Goal: Information Seeking & Learning: Learn about a topic

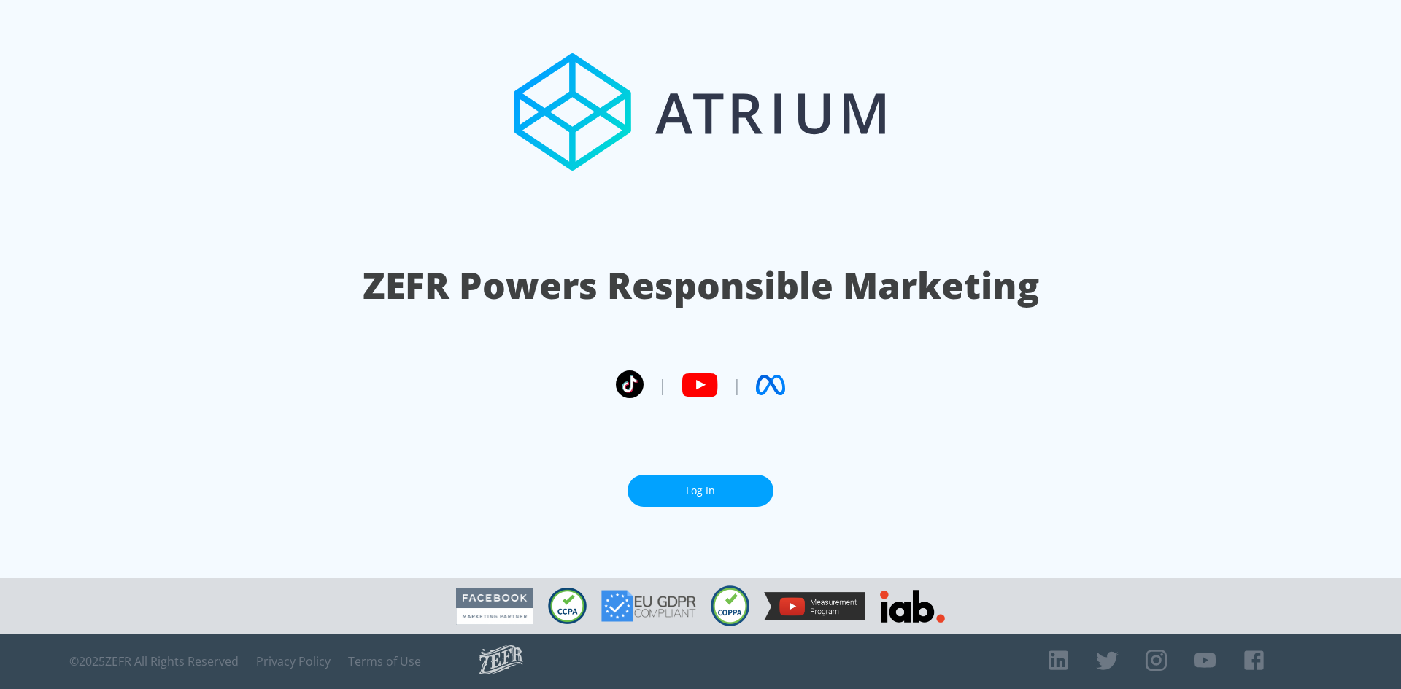
click at [677, 487] on link "Log In" at bounding box center [700, 491] width 146 height 33
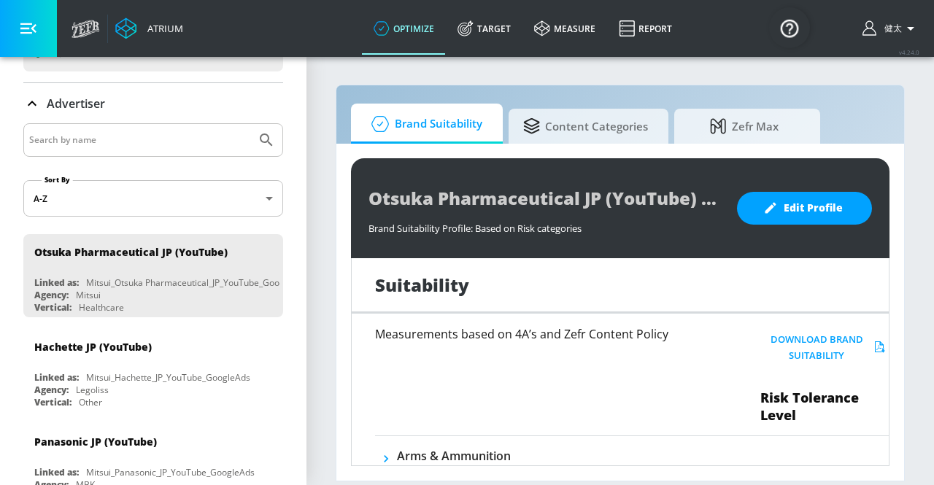
scroll to position [219, 0]
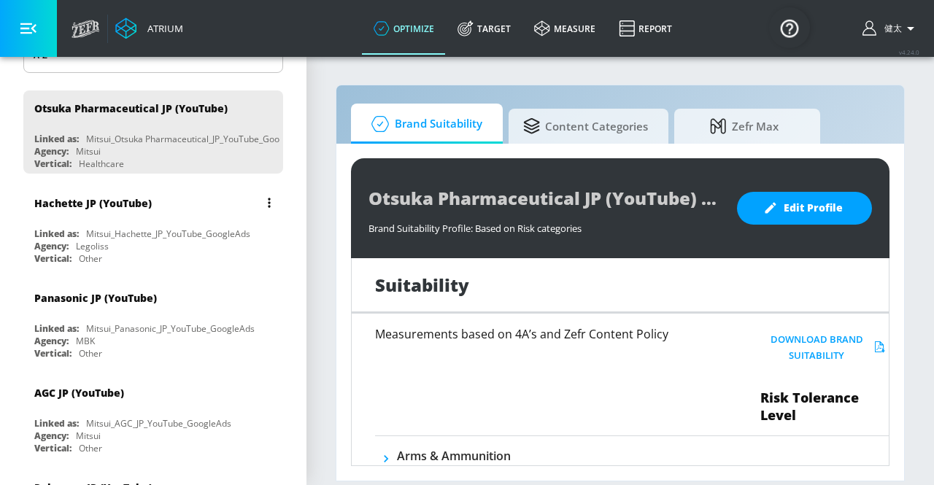
click at [131, 246] on div "Agency: Legoliss" at bounding box center [156, 246] width 245 height 12
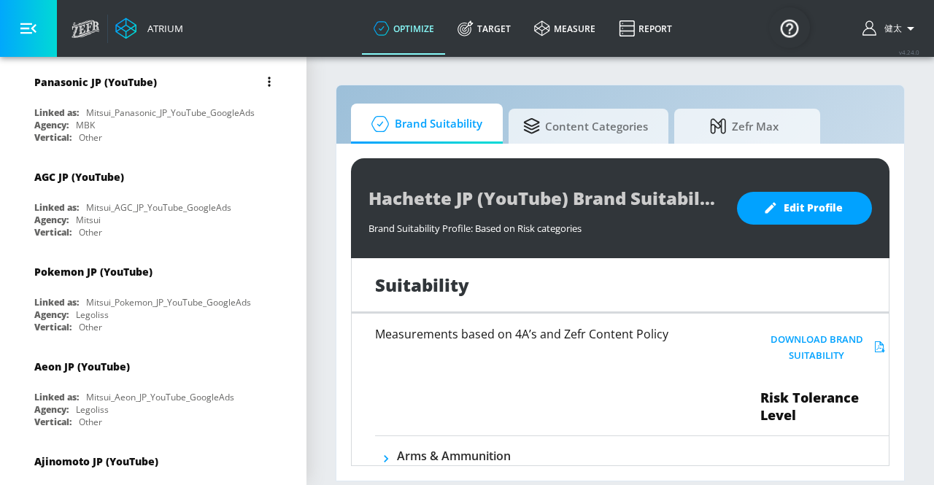
scroll to position [511, 0]
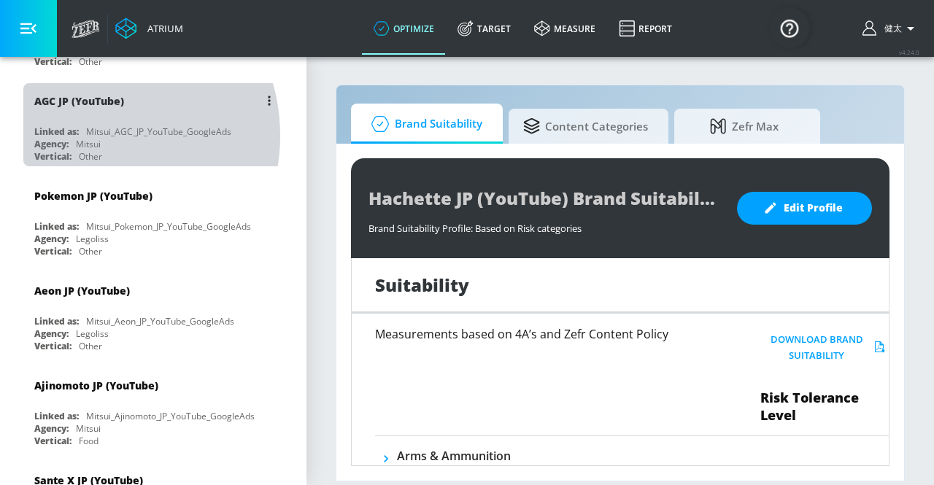
click at [86, 128] on div "Linked as: Mitsui_AGC_JP_YouTube_GoogleAds" at bounding box center [156, 131] width 245 height 12
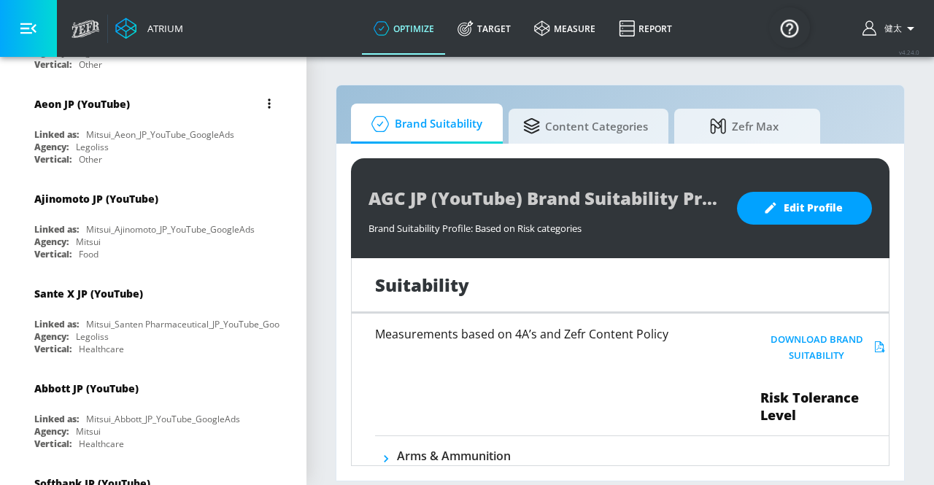
scroll to position [729, 0]
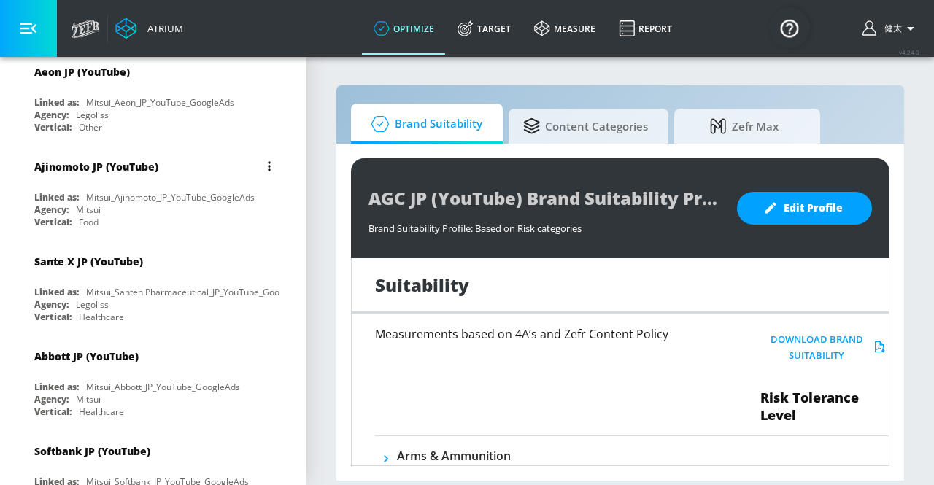
click at [98, 204] on div "Mitsui" at bounding box center [88, 210] width 25 height 12
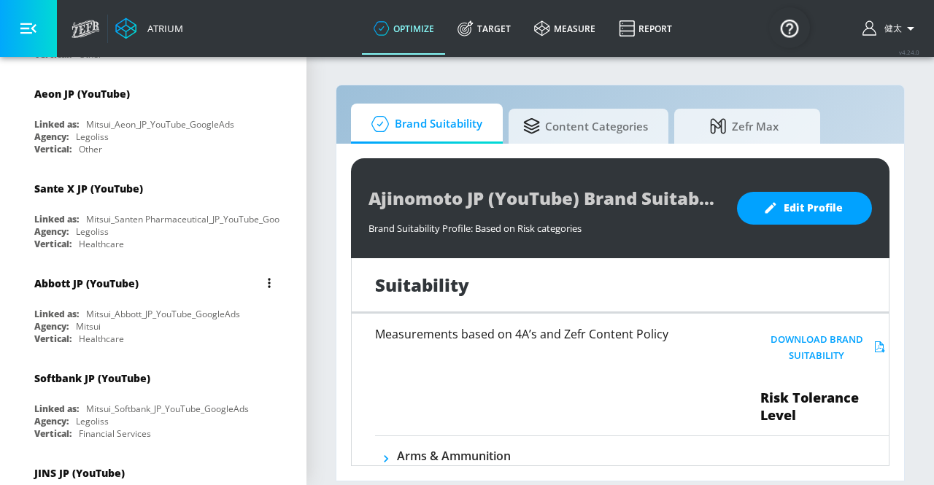
click at [139, 308] on div "Mitsui_Abbott_JP_YouTube_GoogleAds" at bounding box center [163, 314] width 154 height 12
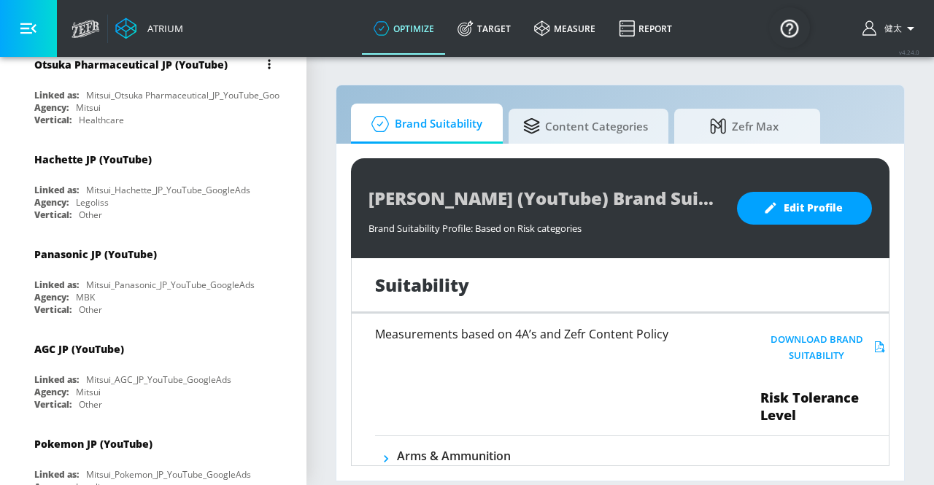
scroll to position [358, 0]
